Goal: Task Accomplishment & Management: Complete application form

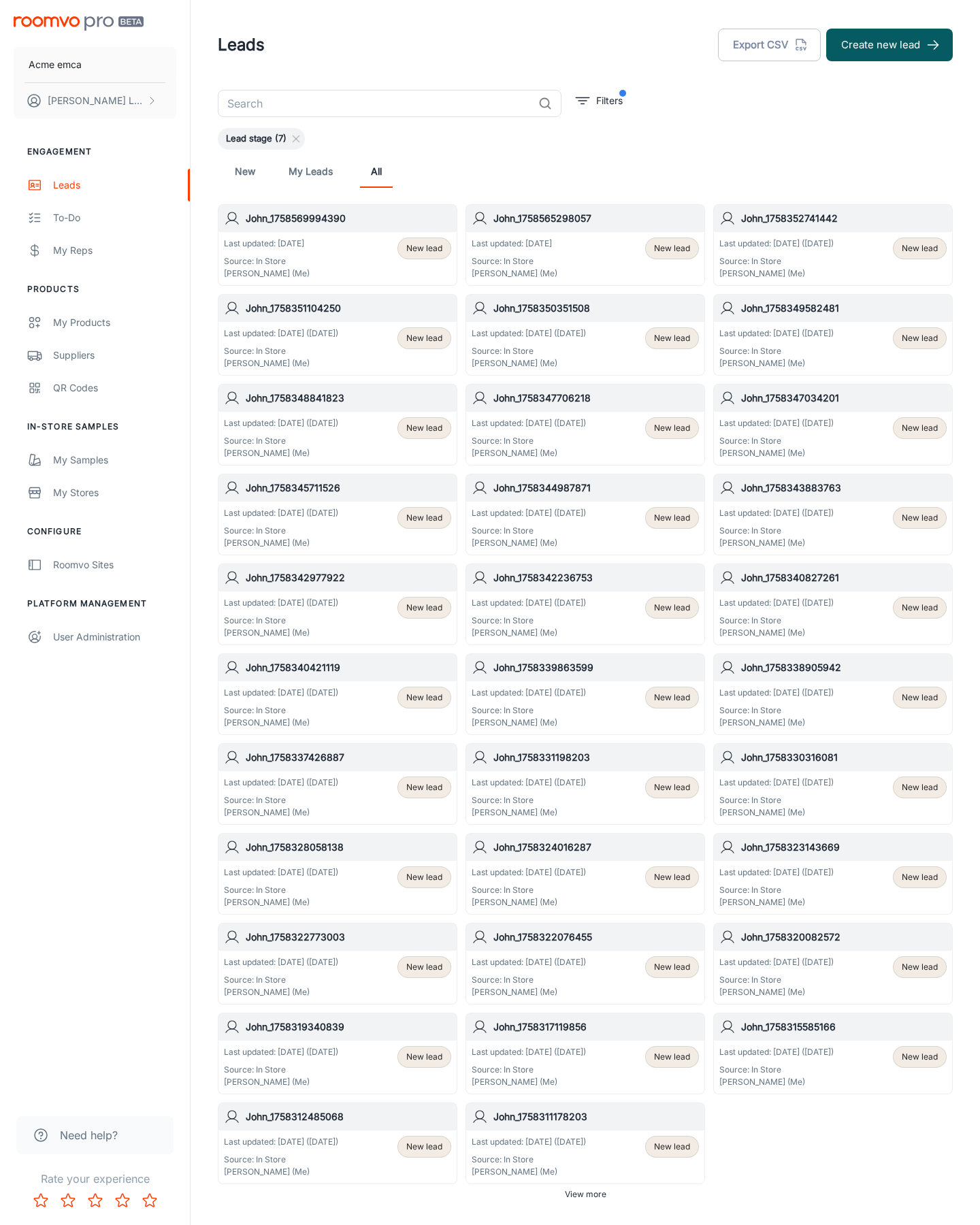
click at [890, 45] on button "Create new lead" at bounding box center [889, 45] width 127 height 33
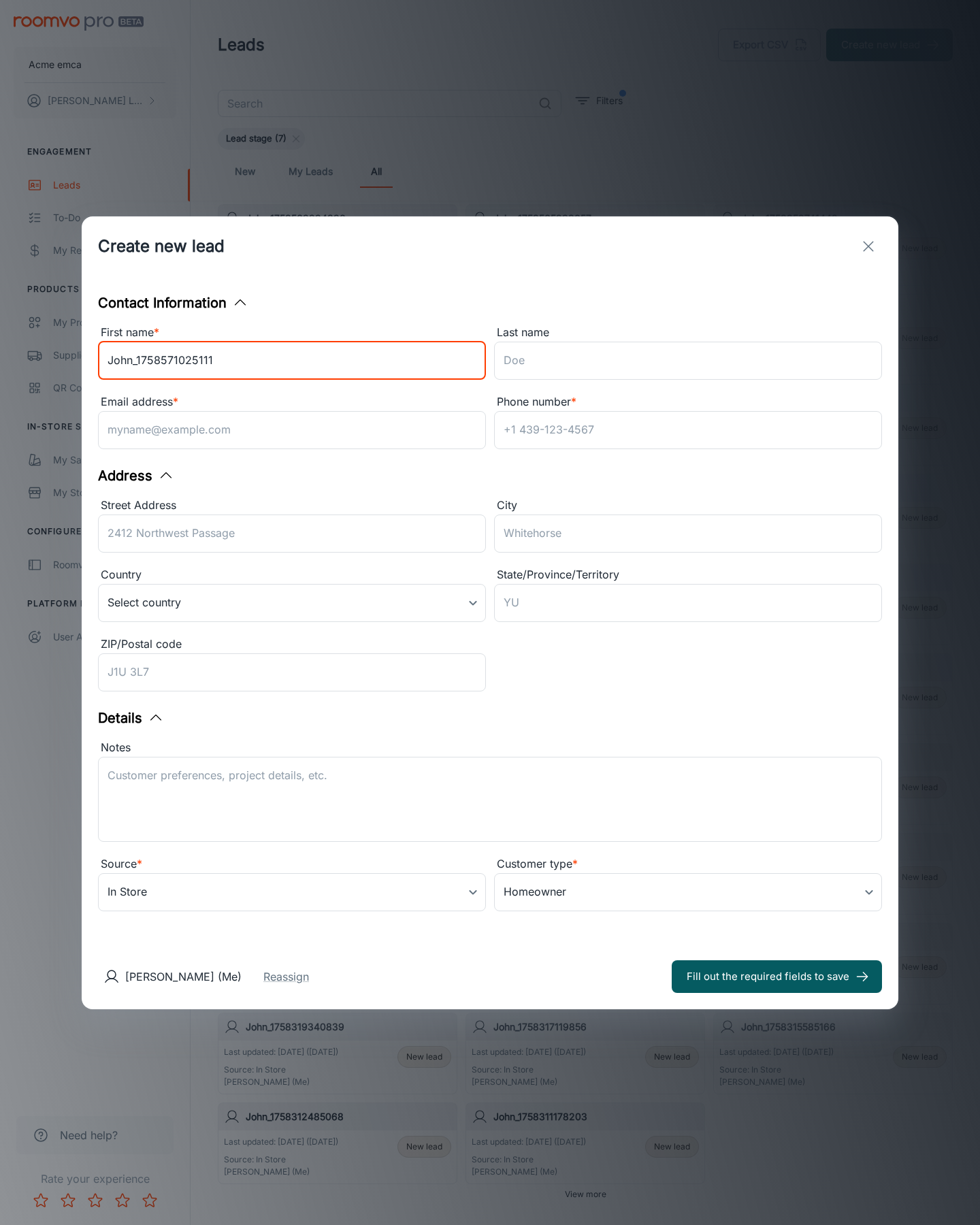
type input "John_1758571025111"
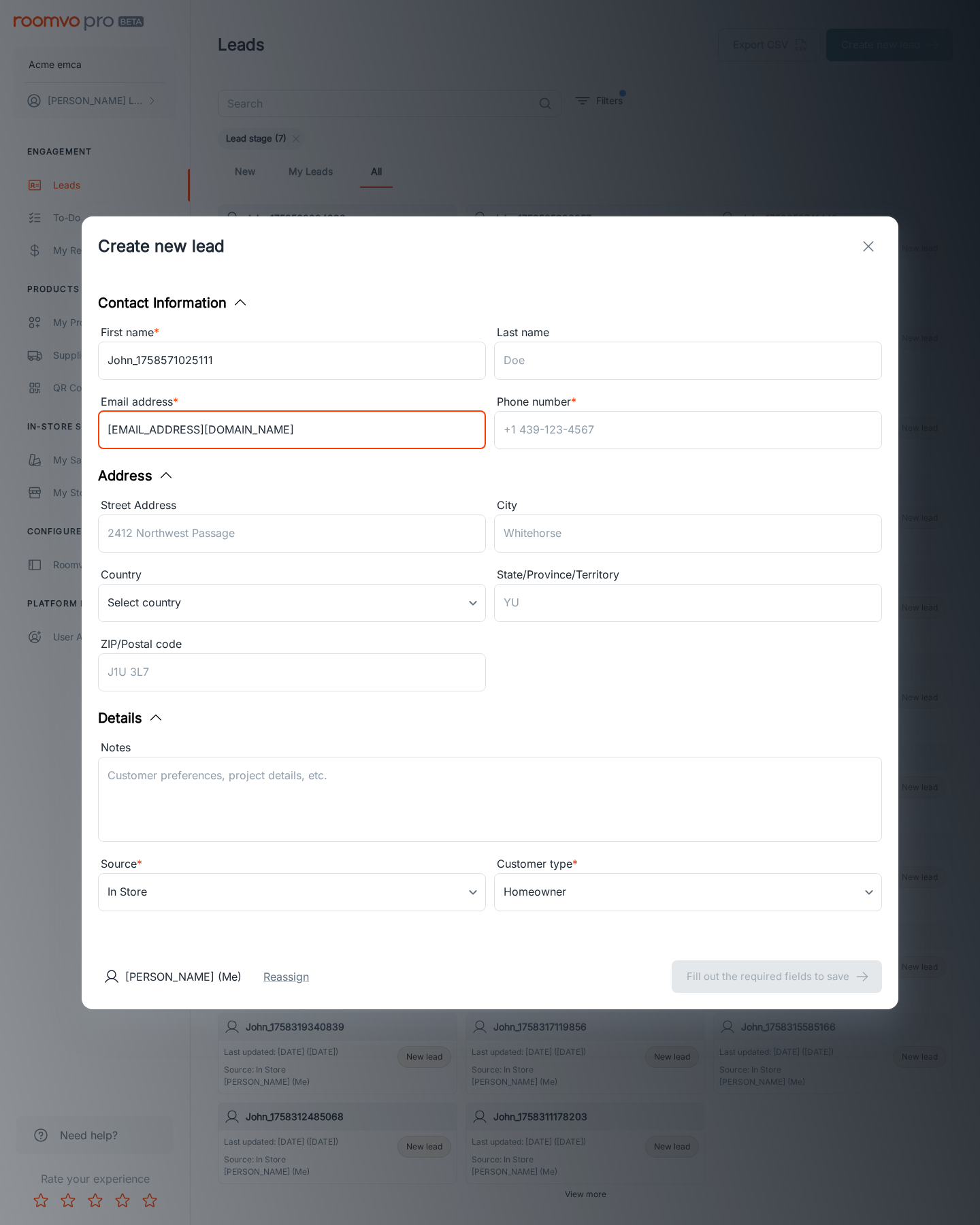
type input "[EMAIL_ADDRESS][DOMAIN_NAME]"
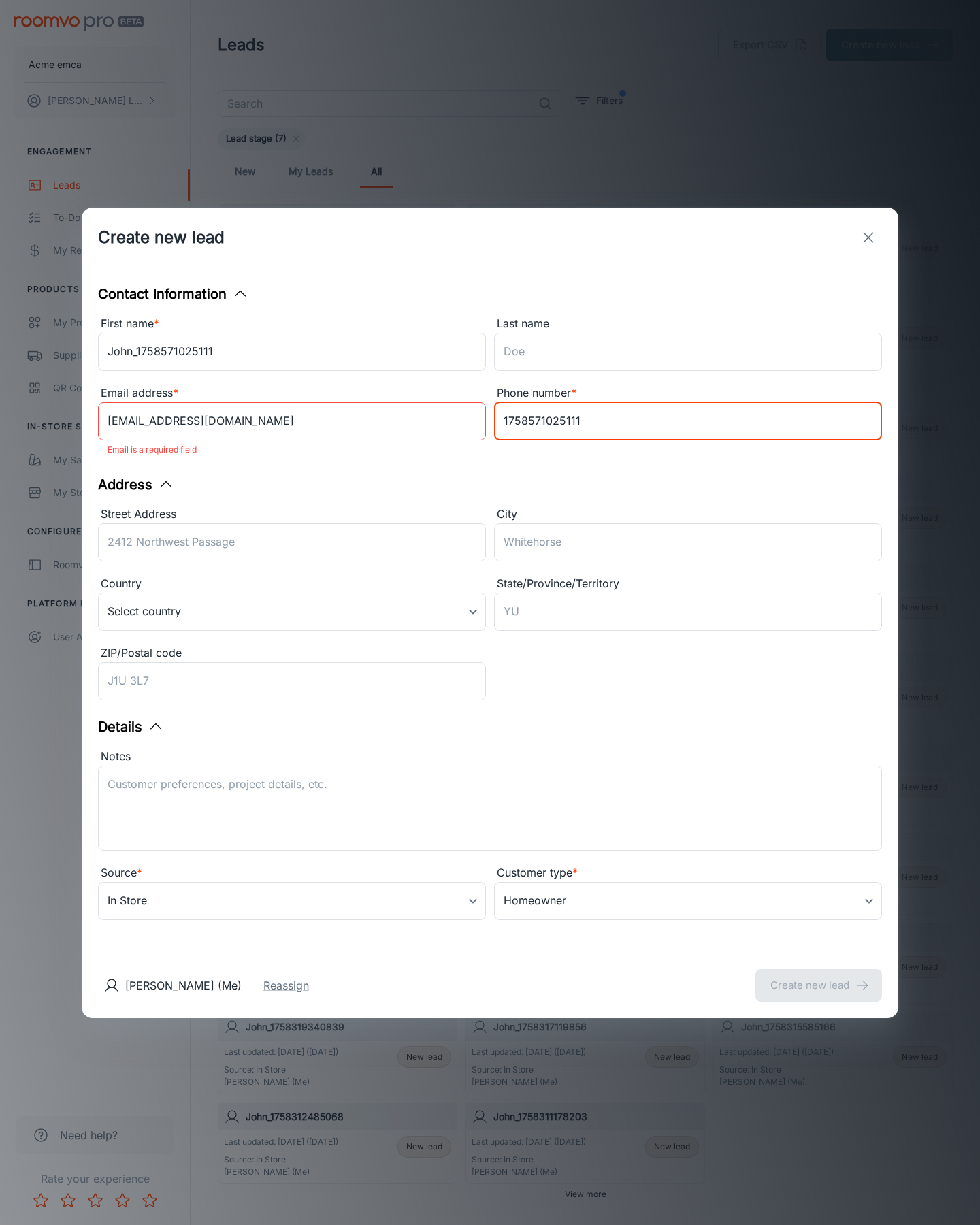
type input "1758571025111"
click at [819, 976] on button "Create new lead" at bounding box center [818, 985] width 127 height 33
